Goal: Transaction & Acquisition: Purchase product/service

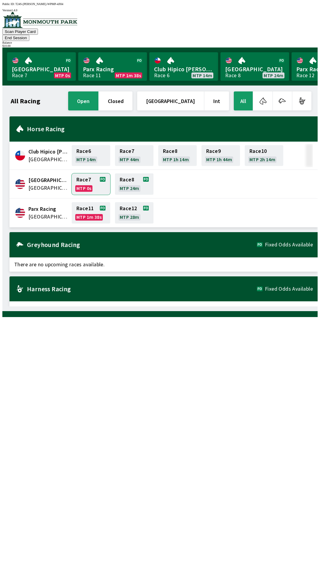
click at [84, 179] on link "Race 7 MTP 0s" at bounding box center [91, 183] width 39 height 21
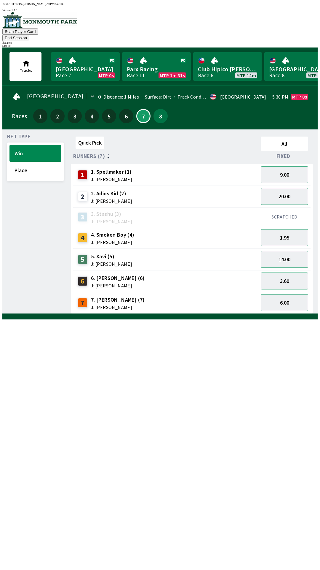
click at [102, 240] on span "J: [PERSON_NAME]" at bounding box center [113, 242] width 44 height 5
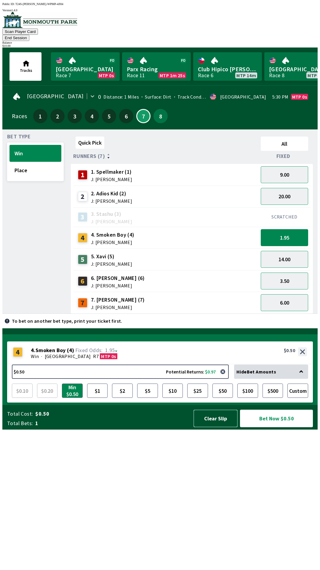
click at [221, 427] on button "Clear Slip" at bounding box center [216, 418] width 44 height 18
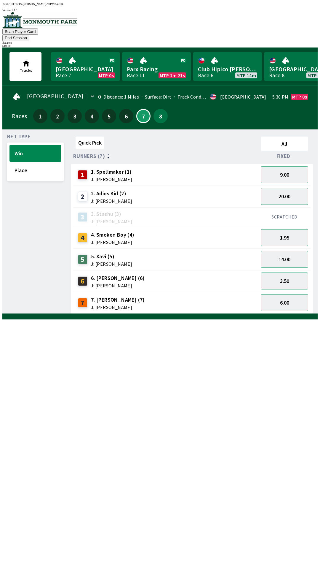
click at [106, 240] on span "J: [PERSON_NAME]" at bounding box center [113, 242] width 44 height 5
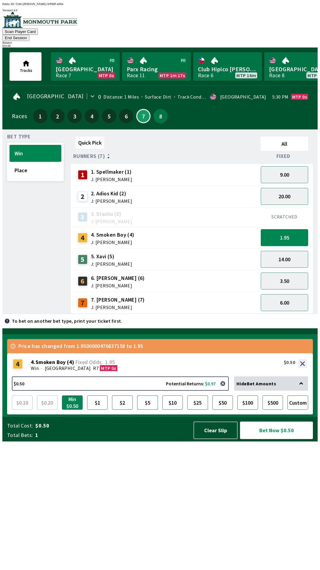
click at [150, 409] on button "$5" at bounding box center [147, 402] width 21 height 14
click at [274, 439] on button "Bet Now $5.00" at bounding box center [276, 430] width 73 height 18
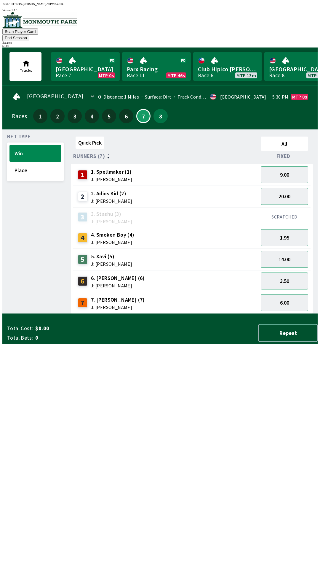
click at [290, 341] on button "Repeat" at bounding box center [288, 333] width 59 height 18
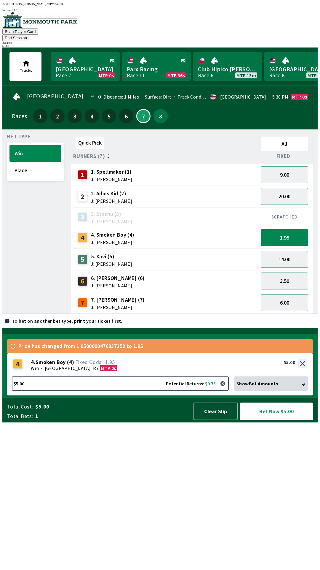
click at [217, 420] on button "Clear Slip" at bounding box center [216, 411] width 44 height 18
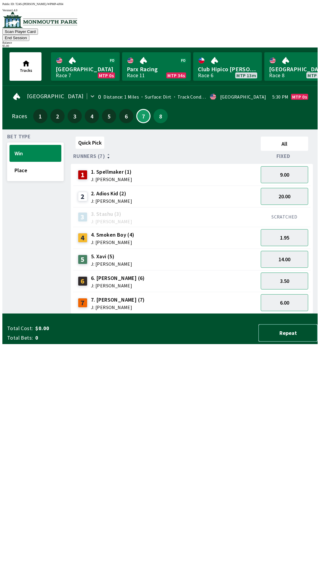
click at [291, 341] on button "Repeat" at bounding box center [288, 333] width 59 height 18
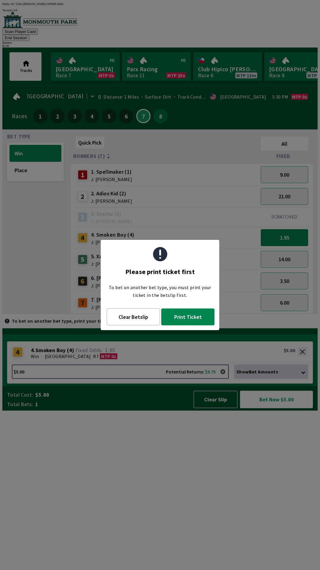
click at [195, 319] on button "Print Ticket" at bounding box center [187, 316] width 53 height 17
